Goal: Check status: Check status

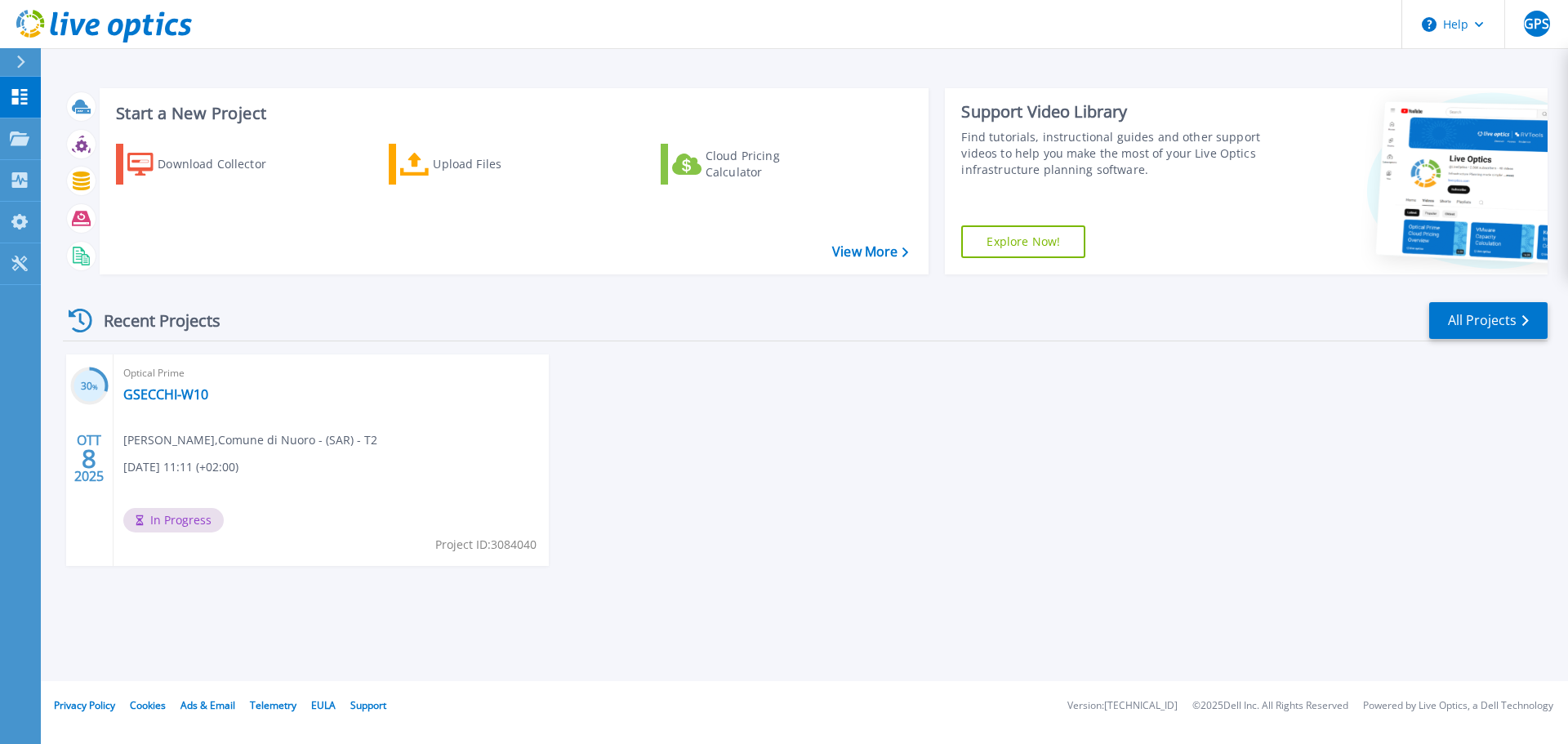
click at [221, 412] on div "Optical Prime GSECCHI-W10 Giampaolo Secchi , Comune di Nuoro - (SAR) - T2 [DATE…" at bounding box center [331, 460] width 435 height 212
click at [176, 522] on span "In Progress" at bounding box center [173, 520] width 101 height 25
click at [192, 390] on link "GSECCHI-W10" at bounding box center [165, 394] width 85 height 17
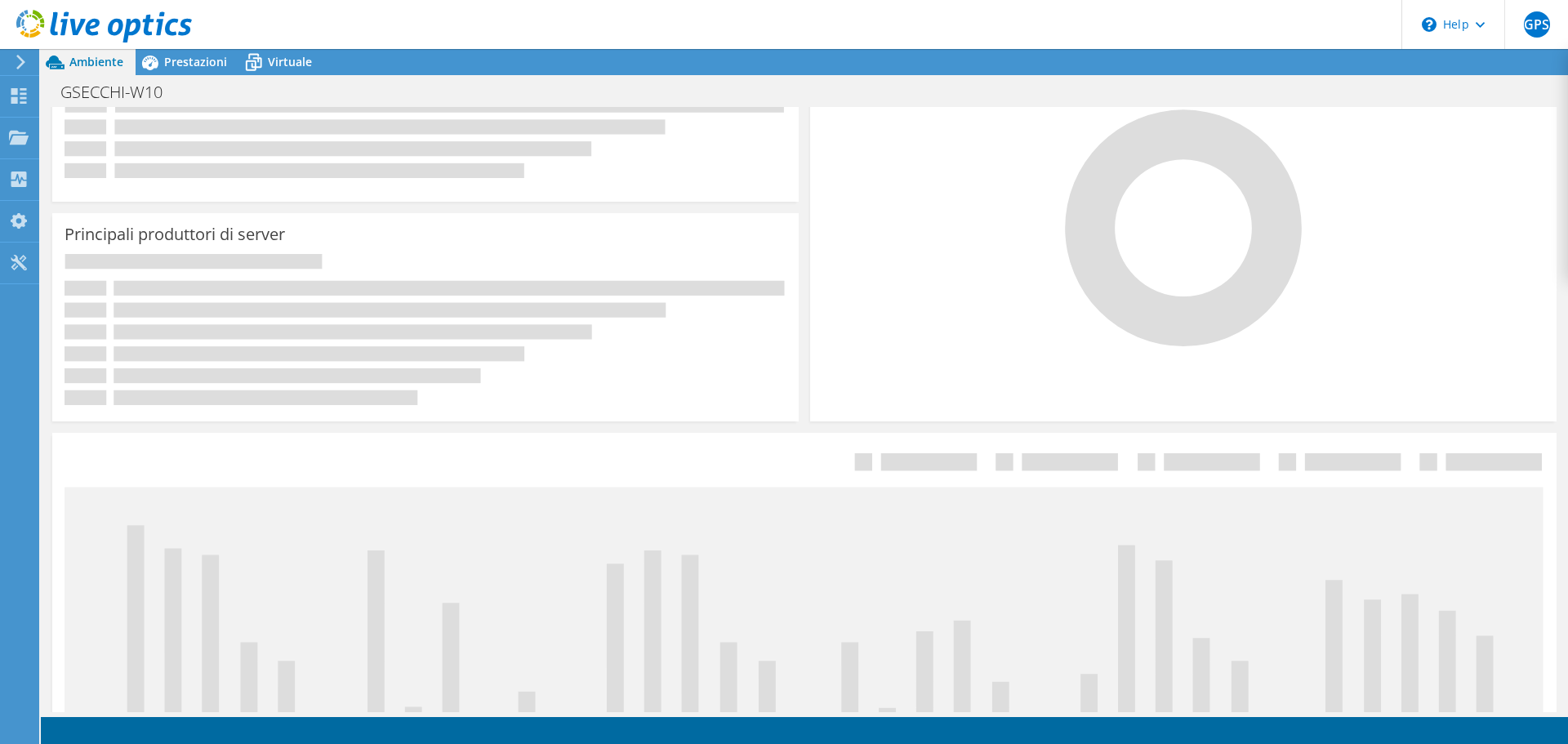
scroll to position [561, 0]
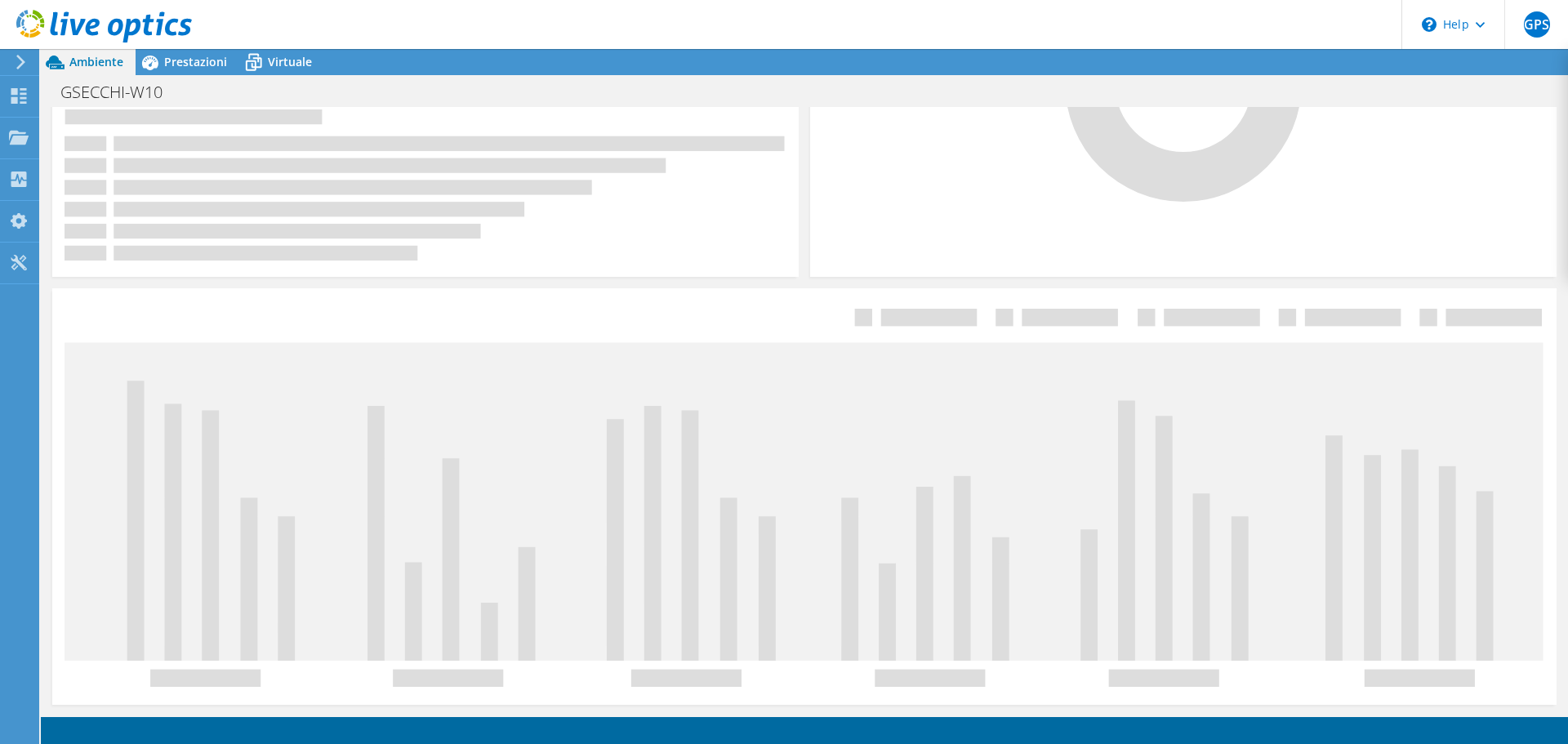
click at [1243, 18] on header "GPS Utente finale [PERSON_NAME] [EMAIL_ADDRESS][DOMAIN_NAME] Comune di [GEOGRAP…" at bounding box center [784, 25] width 1568 height 49
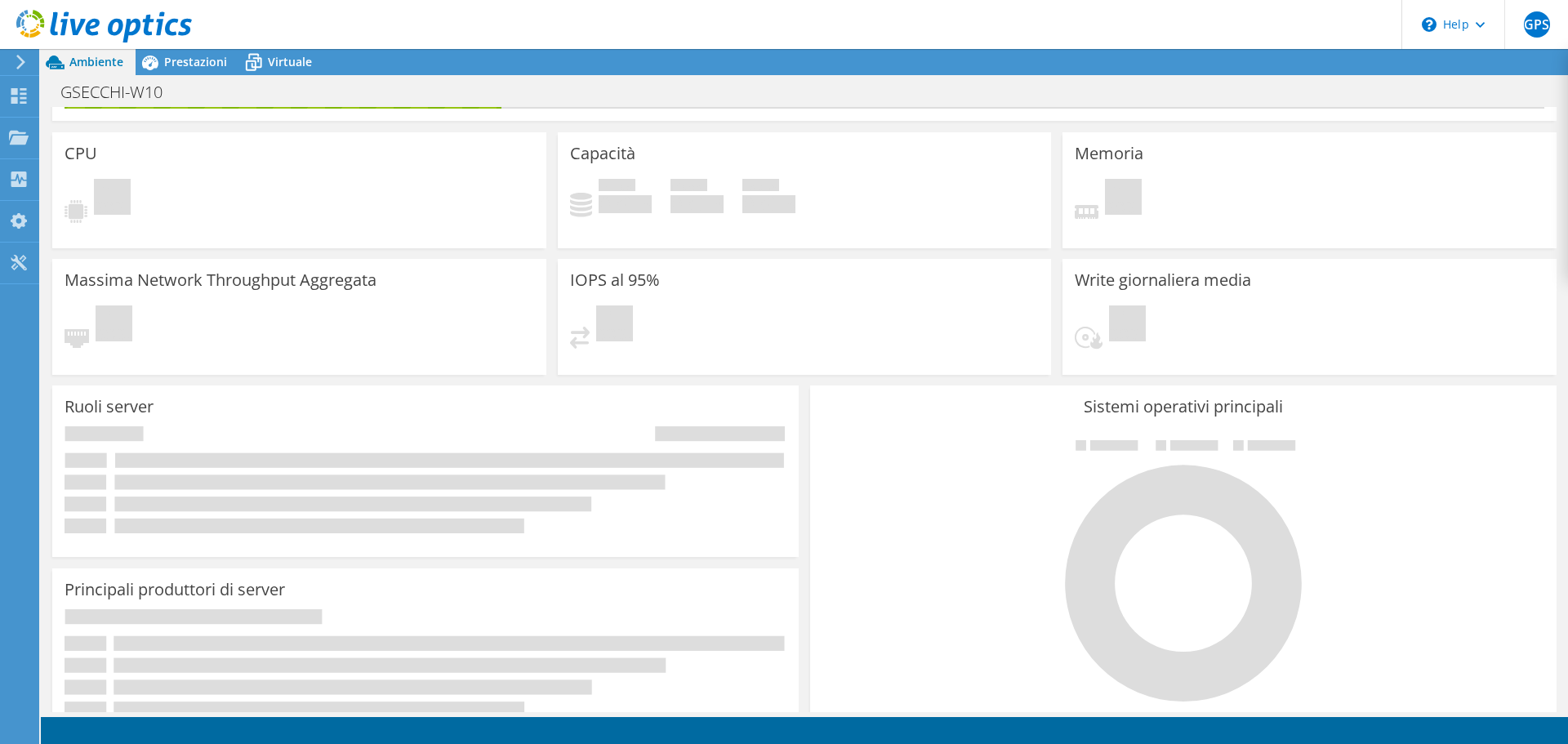
scroll to position [0, 0]
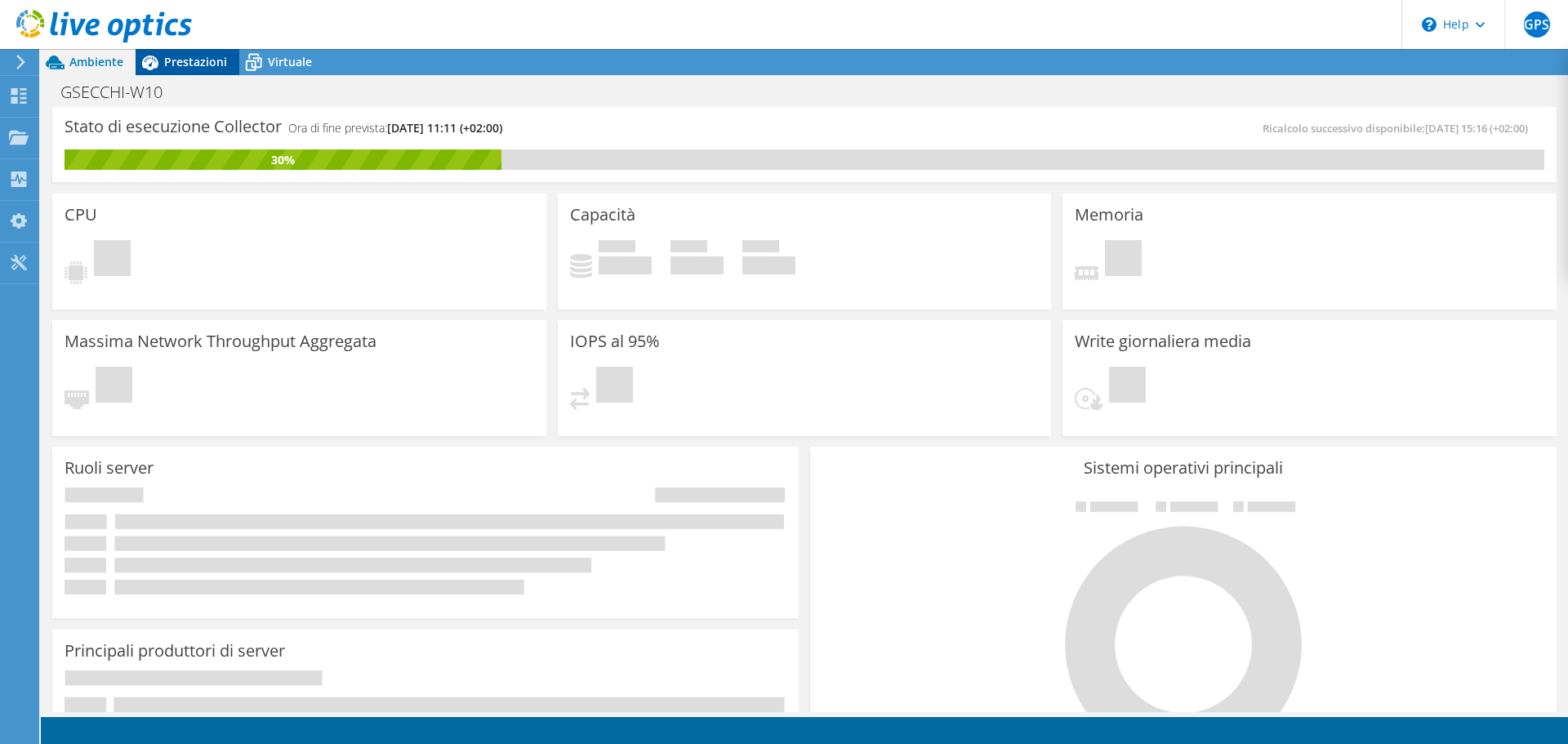
click at [207, 56] on span "Prestazioni" at bounding box center [195, 62] width 63 height 16
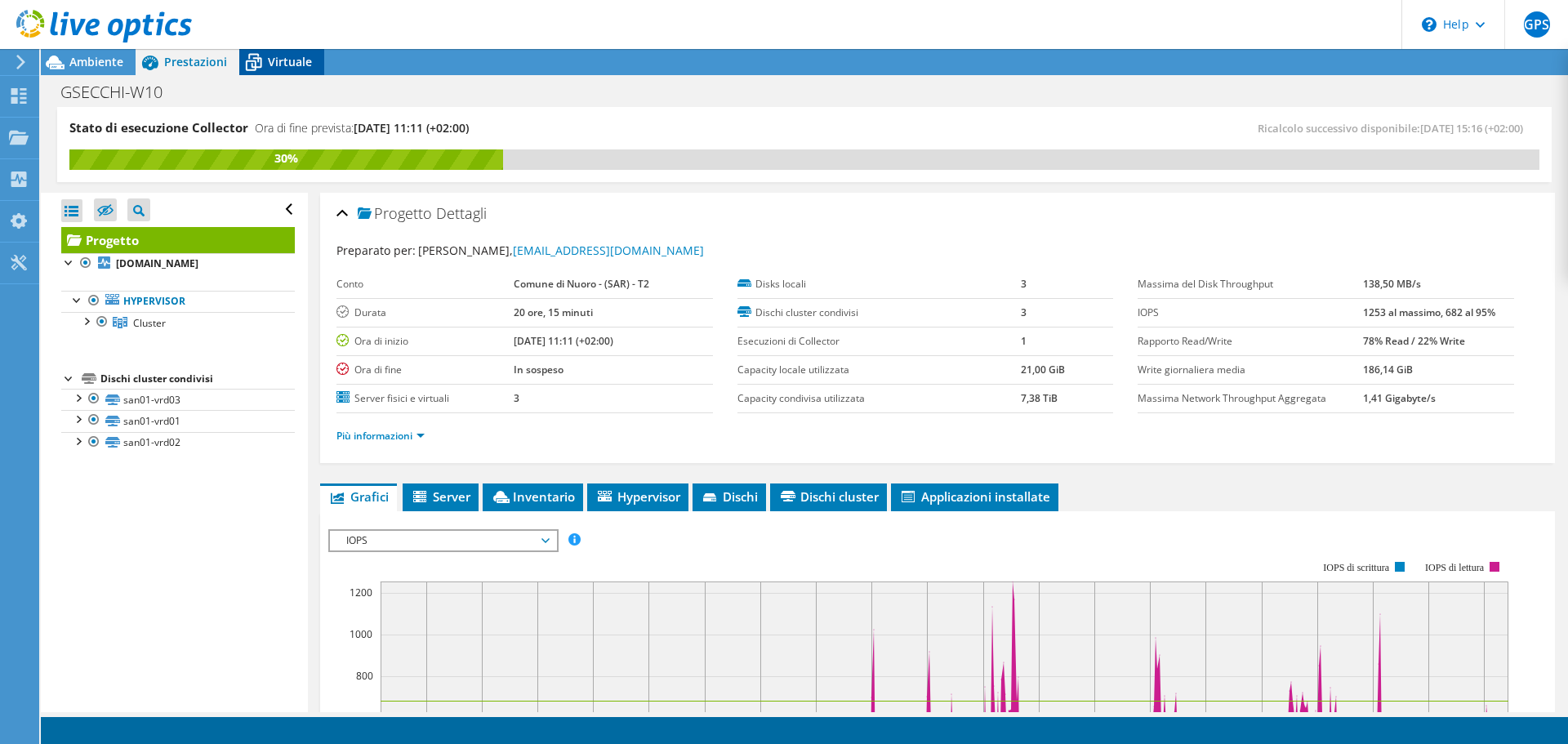
click at [282, 67] on span "Virtuale" at bounding box center [290, 62] width 44 height 16
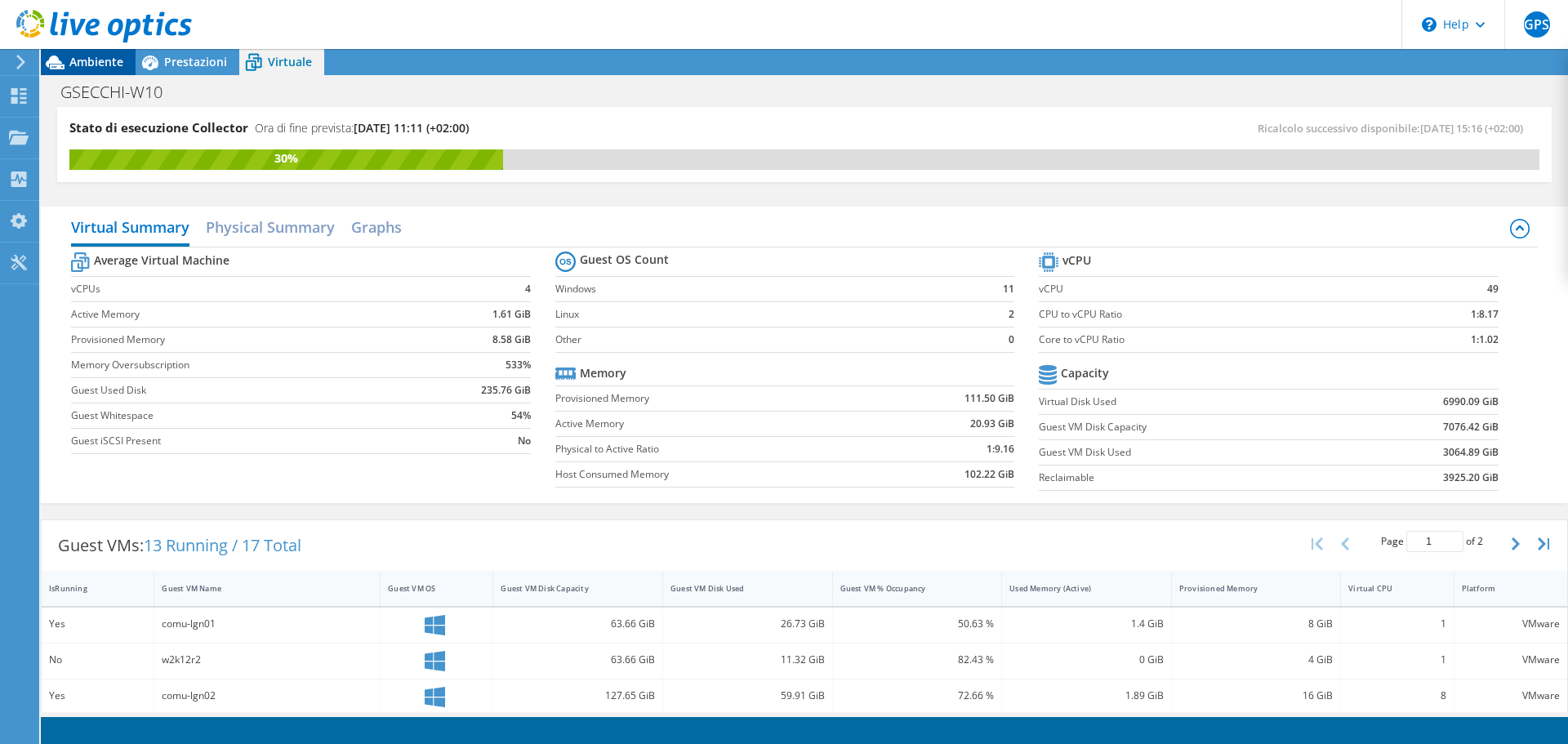
click at [79, 58] on span "Ambiente" at bounding box center [96, 62] width 54 height 16
